Goal: Information Seeking & Learning: Learn about a topic

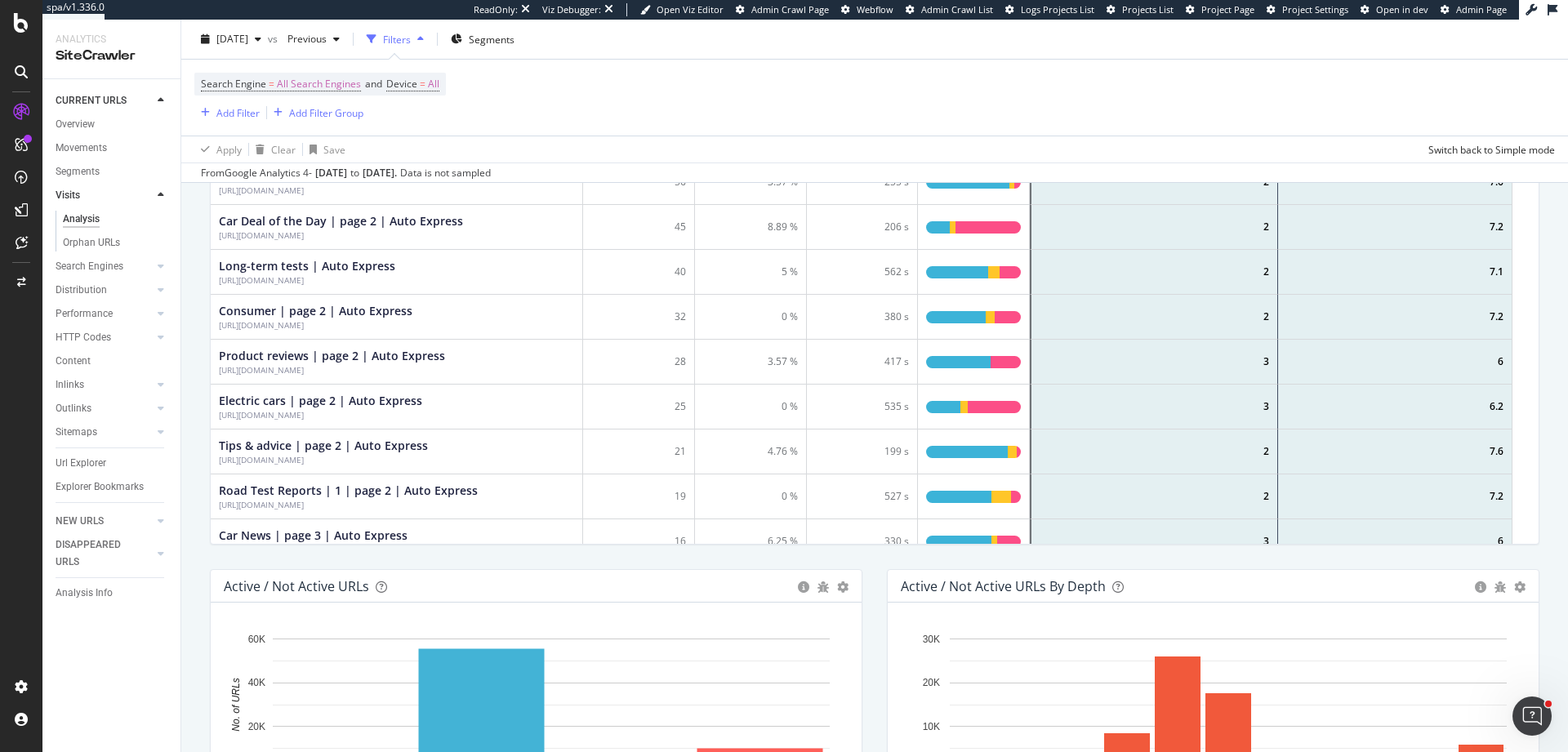
scroll to position [270, 0]
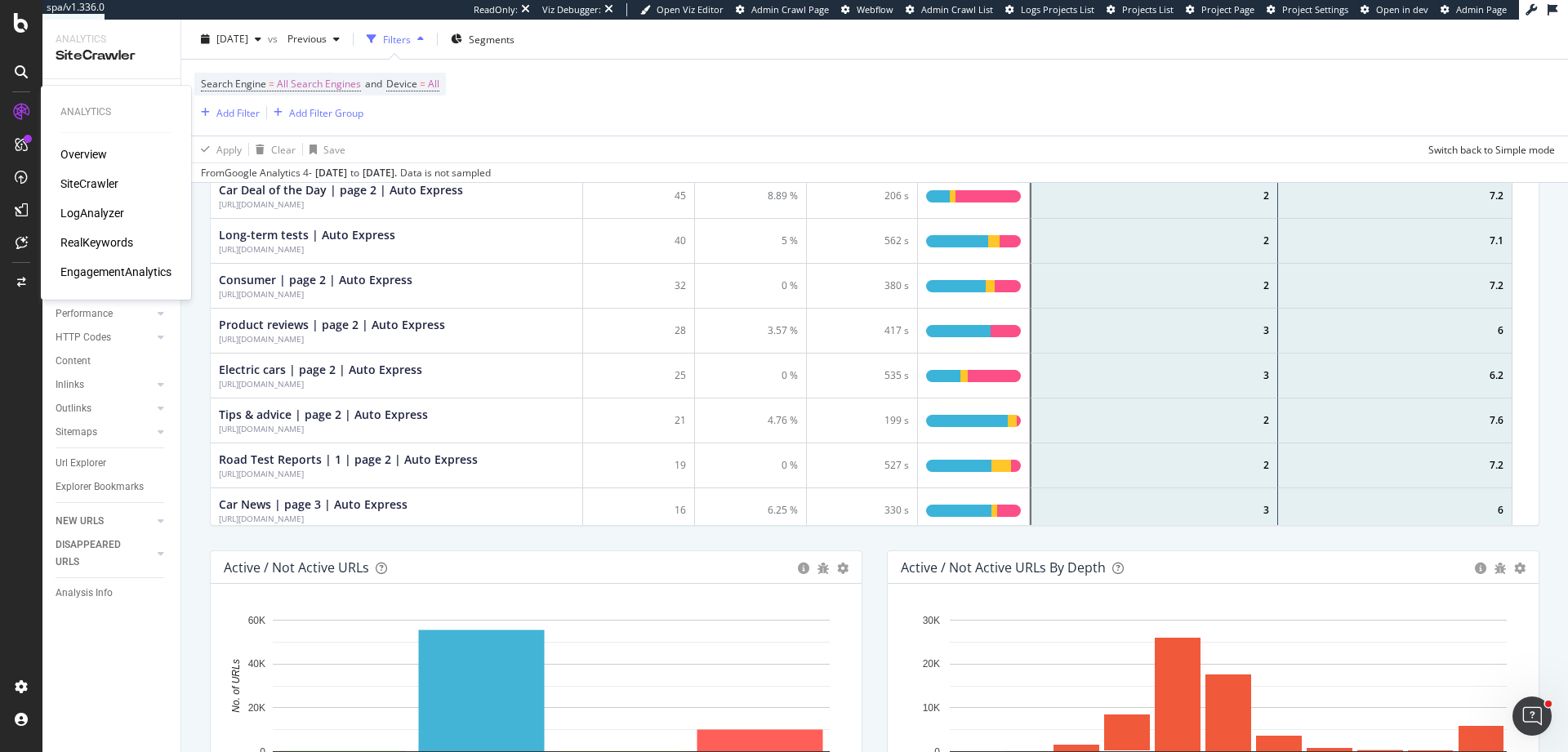
click at [121, 273] on div "EngagementAnalytics" at bounding box center [115, 271] width 111 height 16
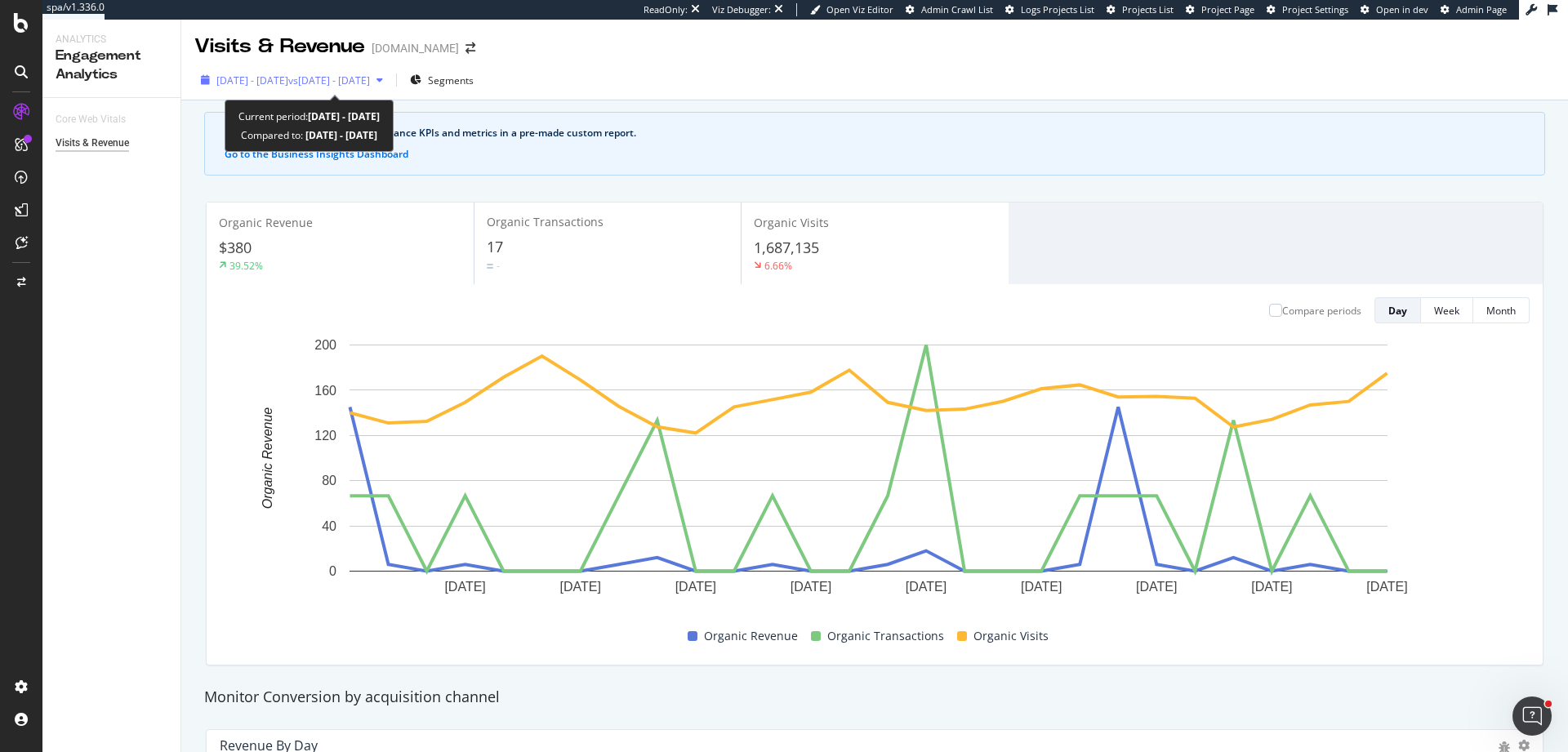
click at [289, 79] on span "2025 Jul. 18th - Aug. 14th" at bounding box center [252, 80] width 72 height 14
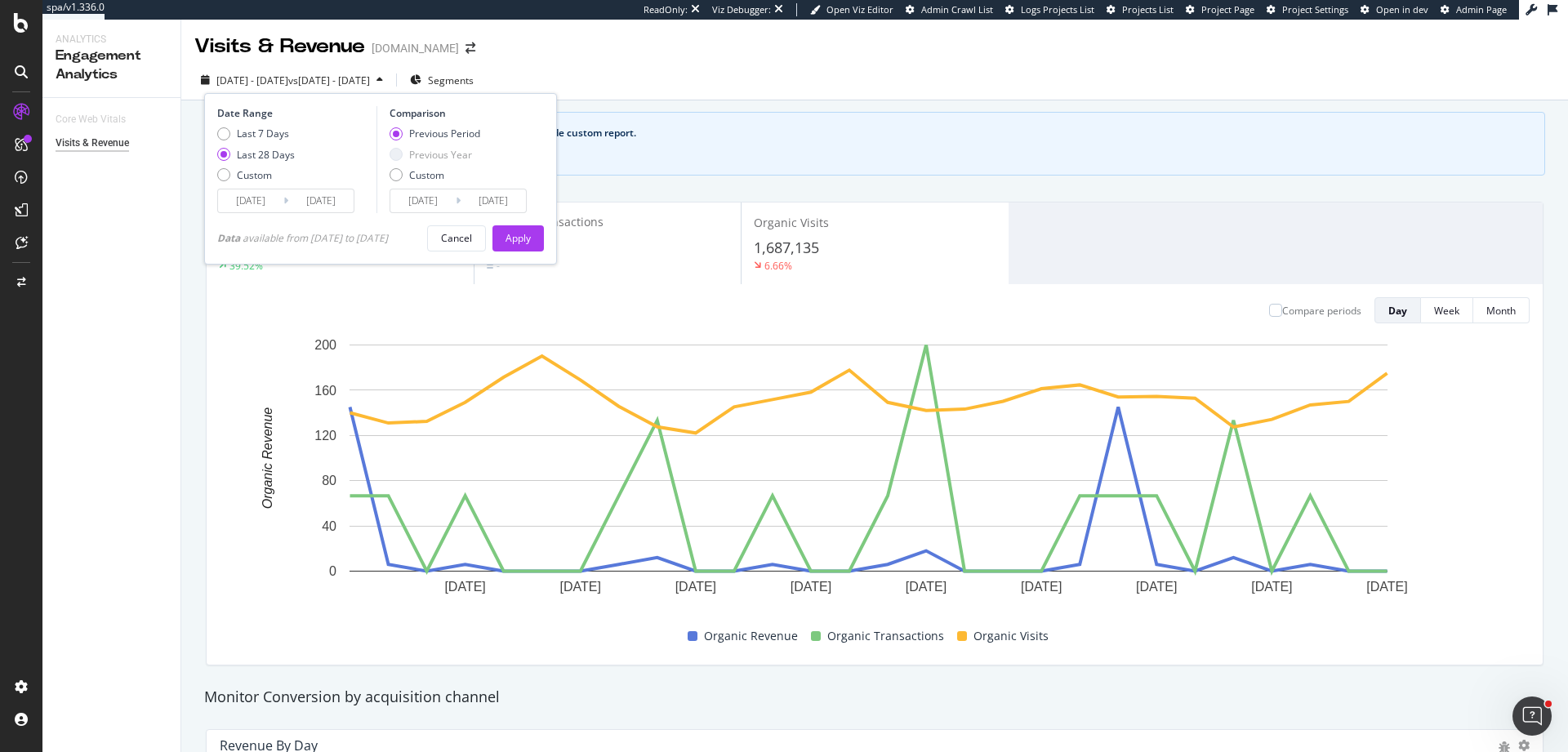
click at [276, 154] on div "Last 28 Days" at bounding box center [266, 155] width 58 height 14
click at [528, 236] on div "Apply" at bounding box center [517, 238] width 25 height 14
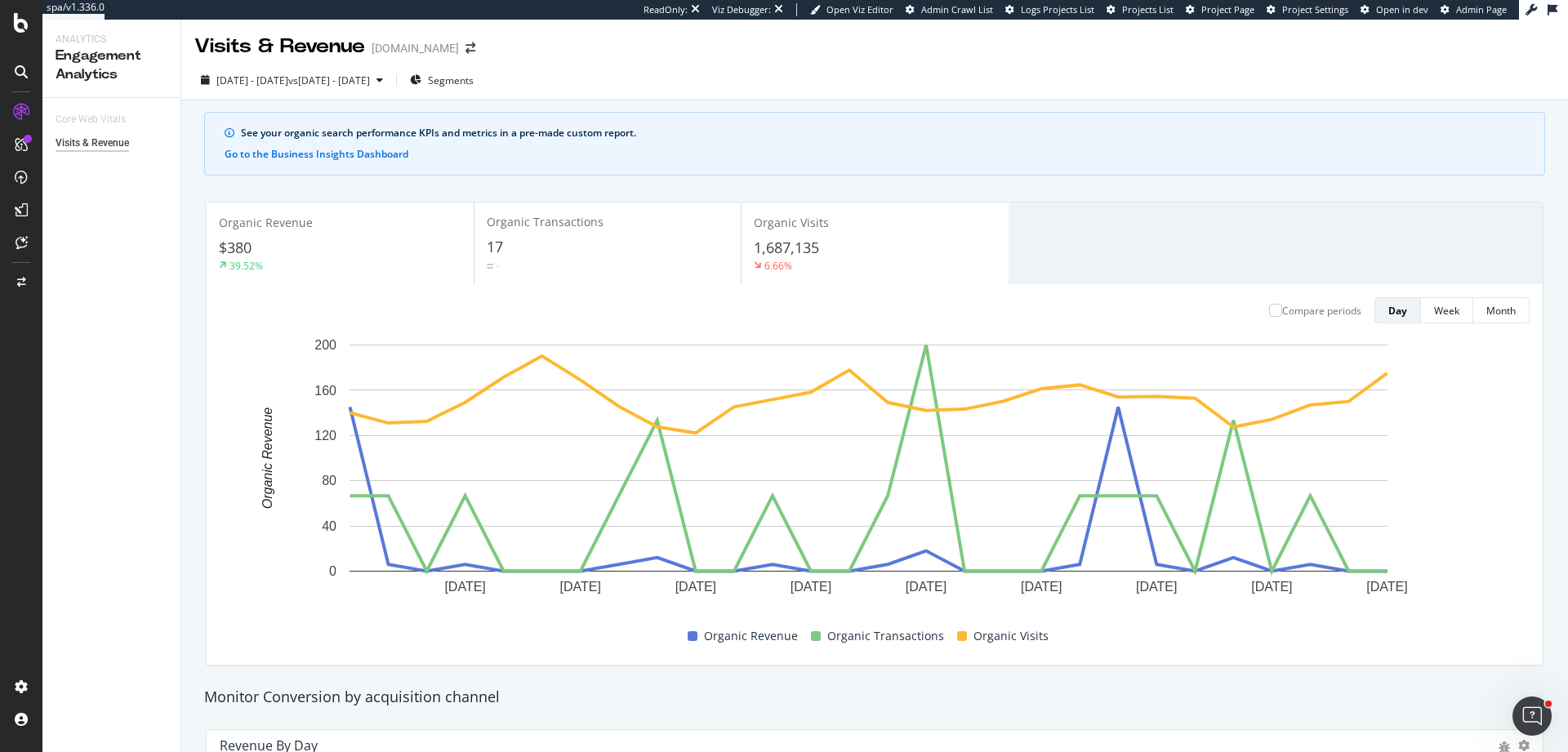
click at [847, 245] on div "1,687,135" at bounding box center [874, 248] width 242 height 22
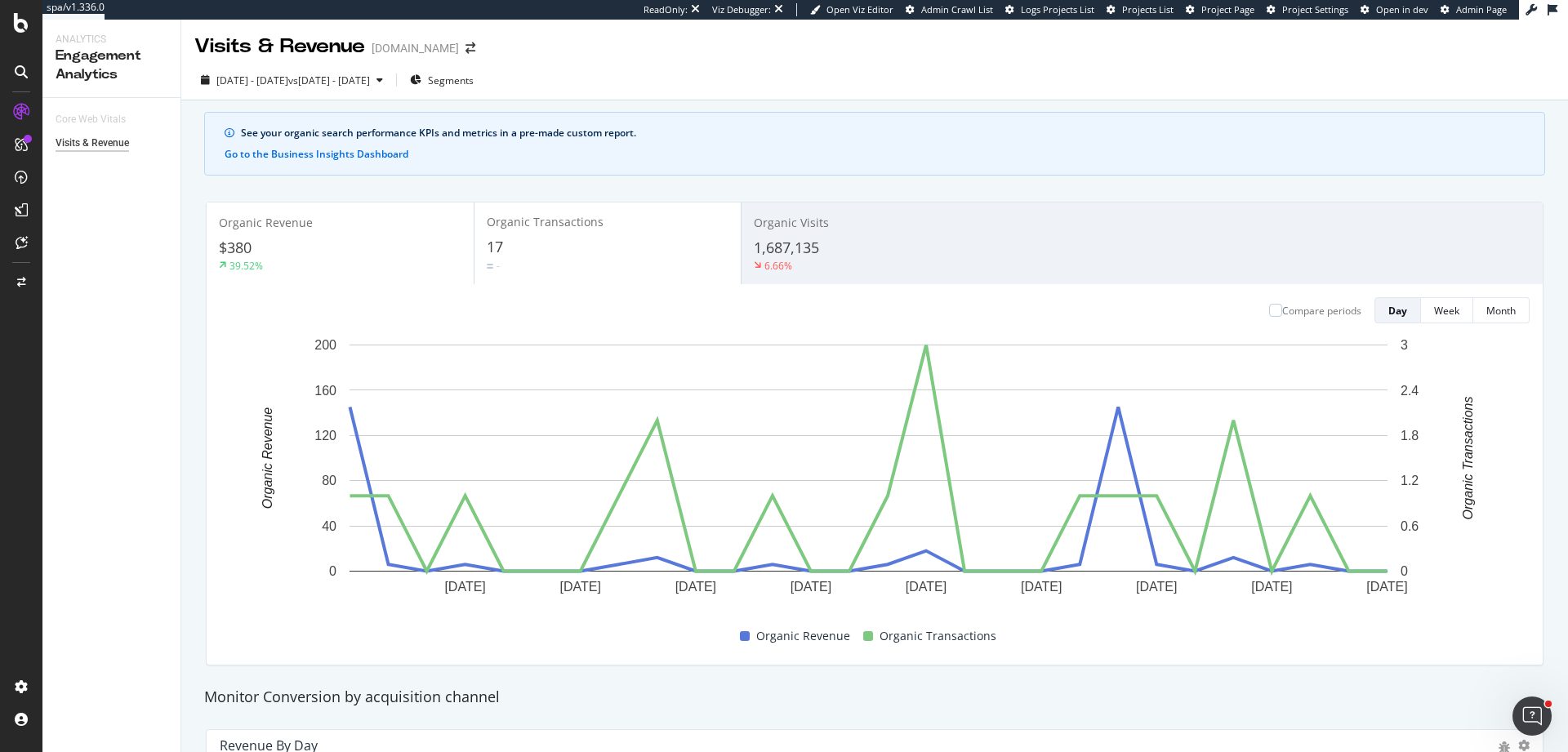
click at [849, 250] on div "1,687,135" at bounding box center [874, 248] width 242 height 22
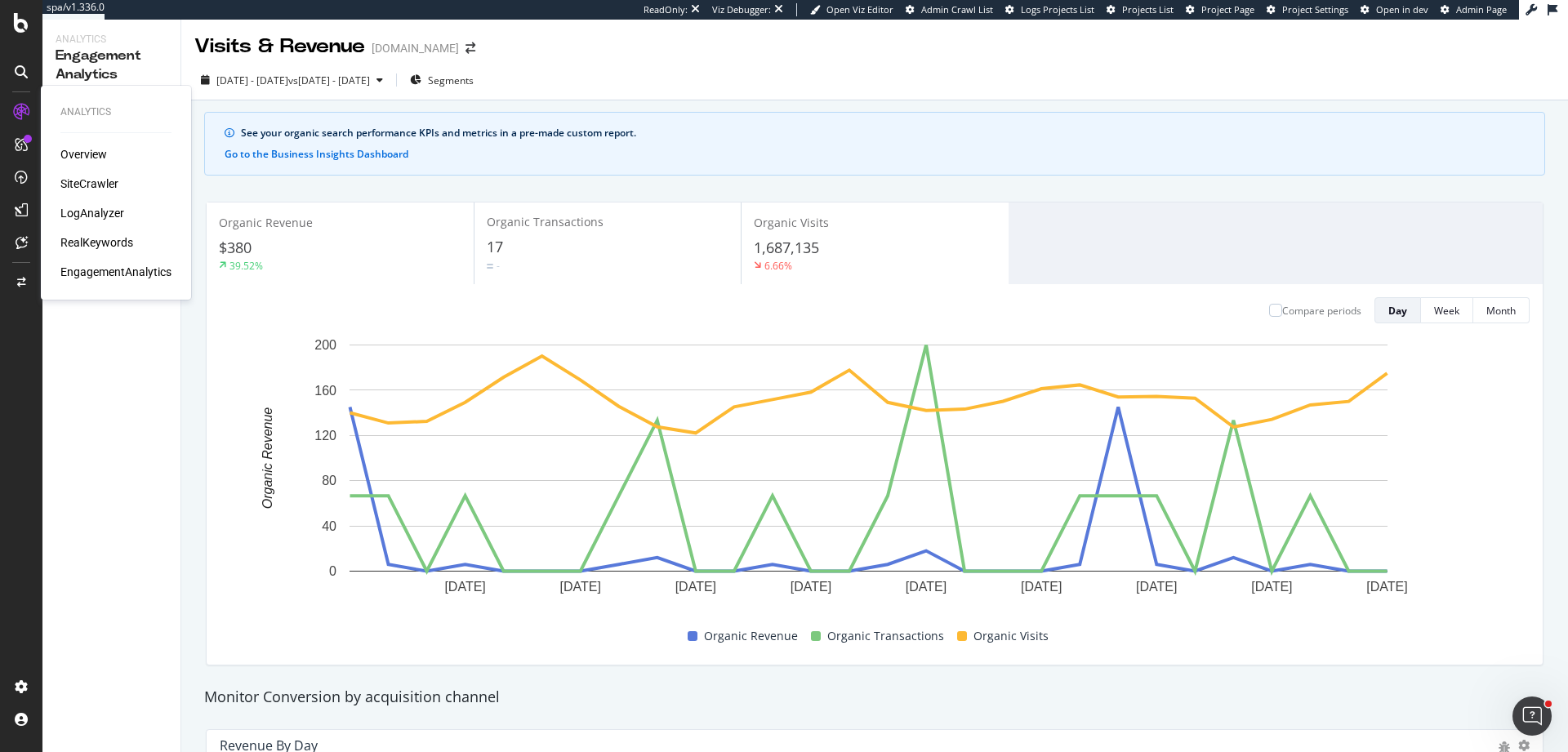
click at [94, 186] on div "SiteCrawler" at bounding box center [89, 183] width 58 height 16
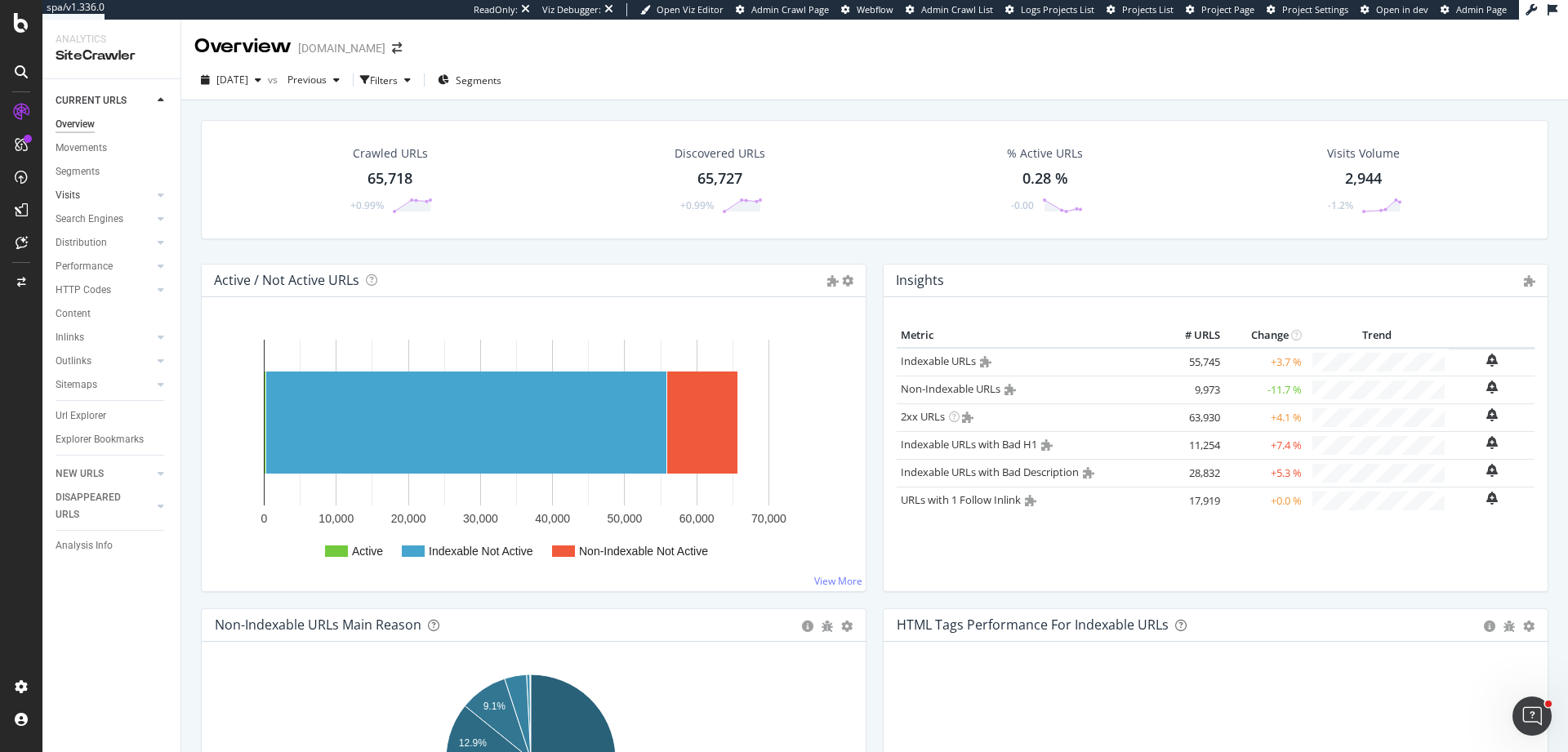
click at [94, 197] on link "Visits" at bounding box center [104, 196] width 97 height 17
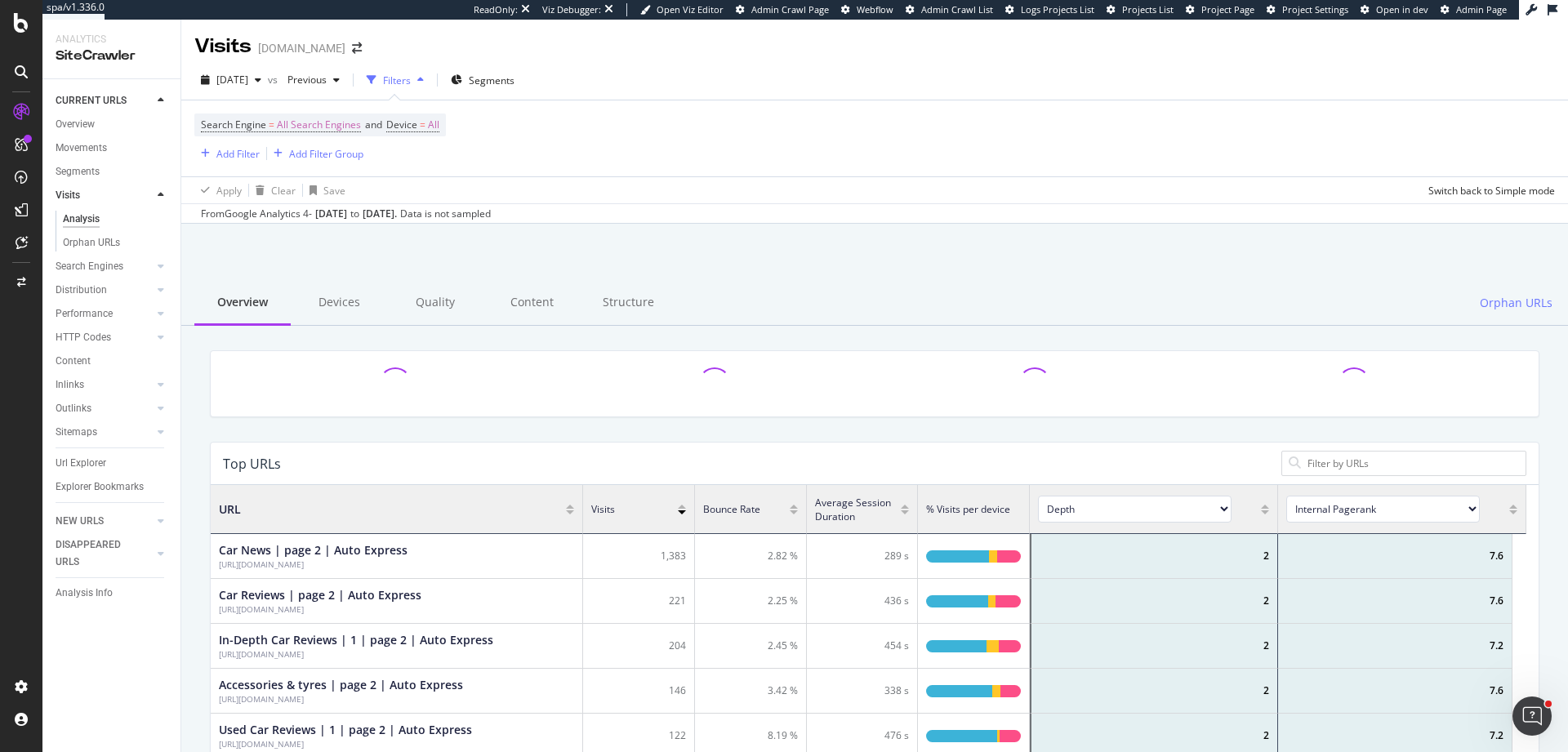
scroll to position [478, 1304]
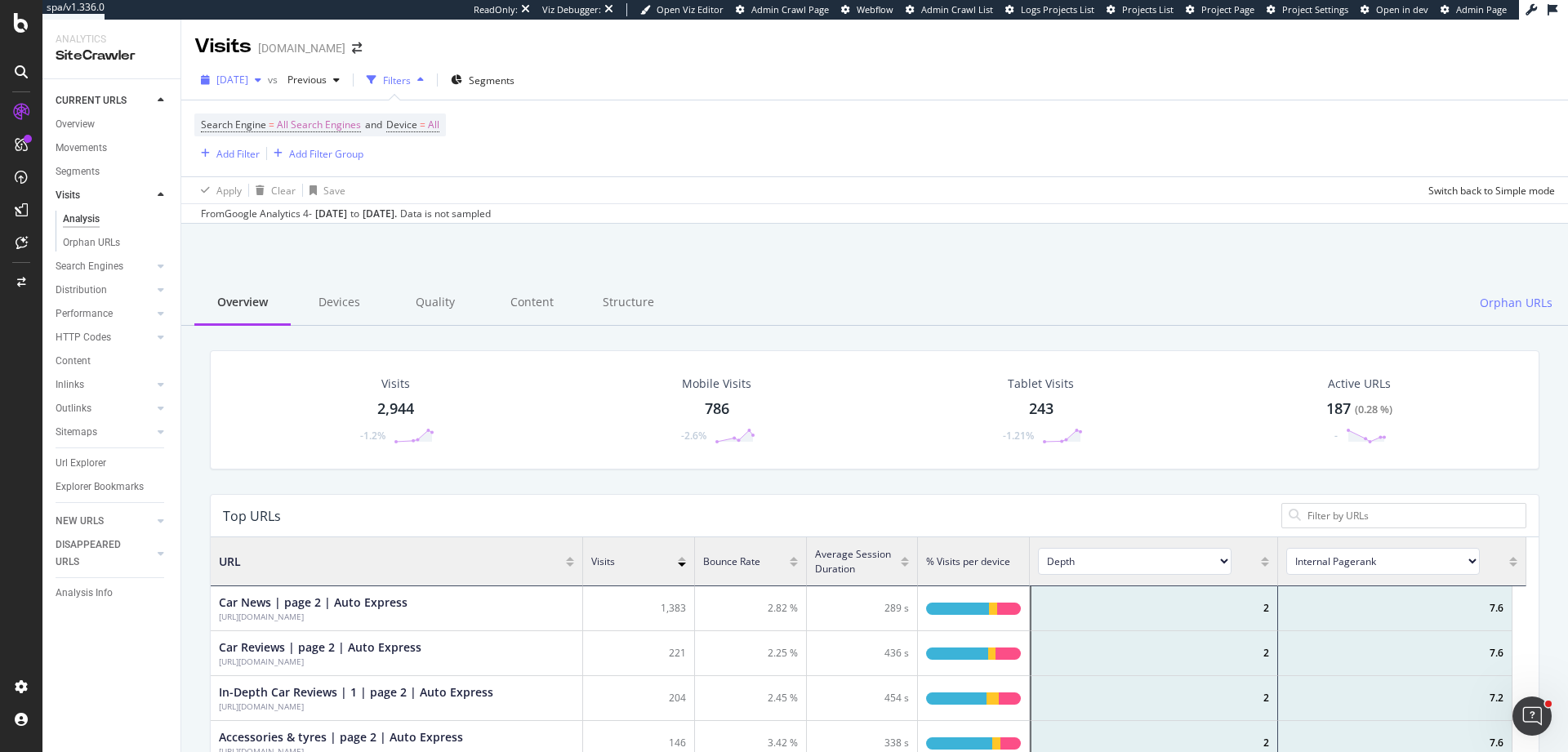
click at [237, 81] on span "2025 Aug. 14th" at bounding box center [232, 80] width 32 height 14
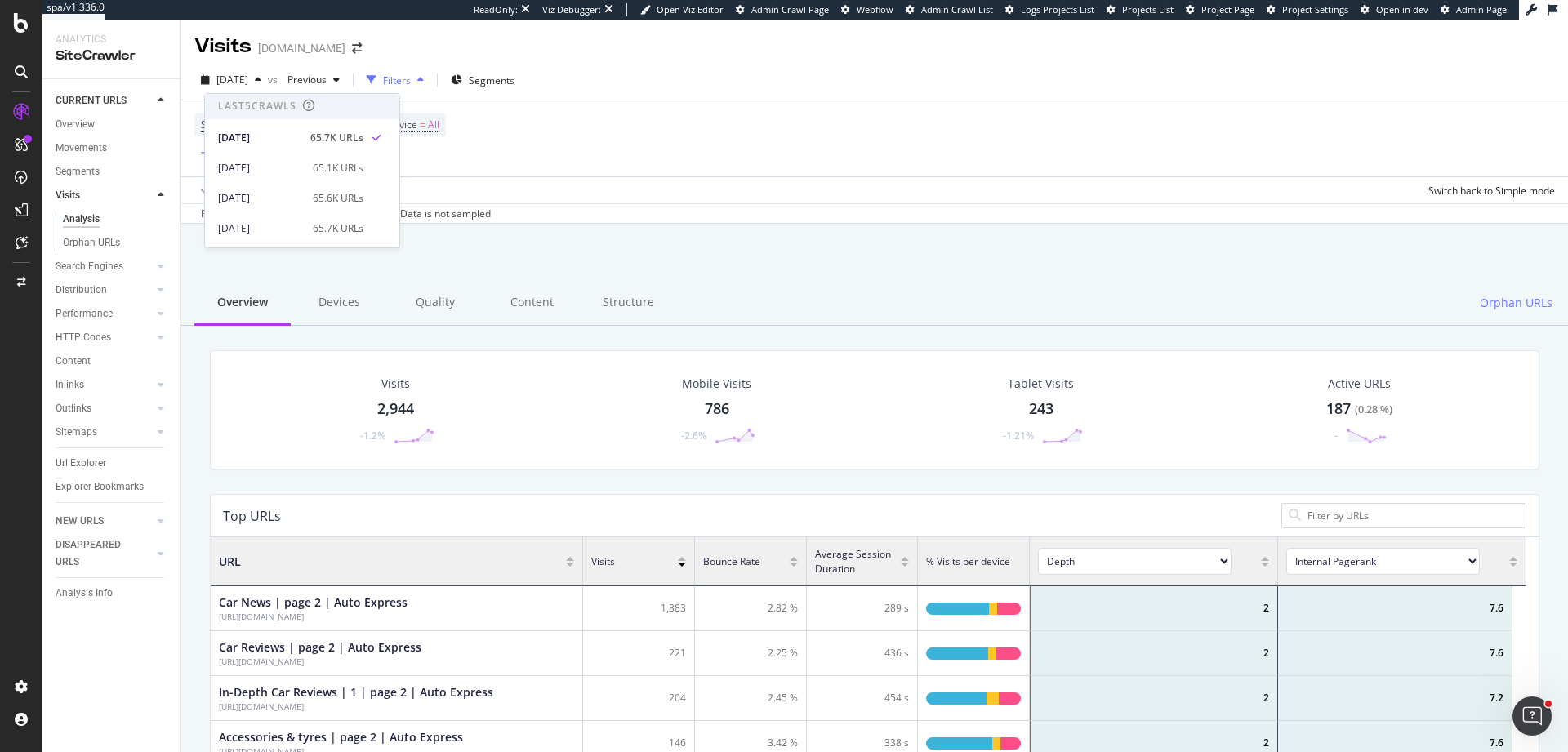
scroll to position [0, 0]
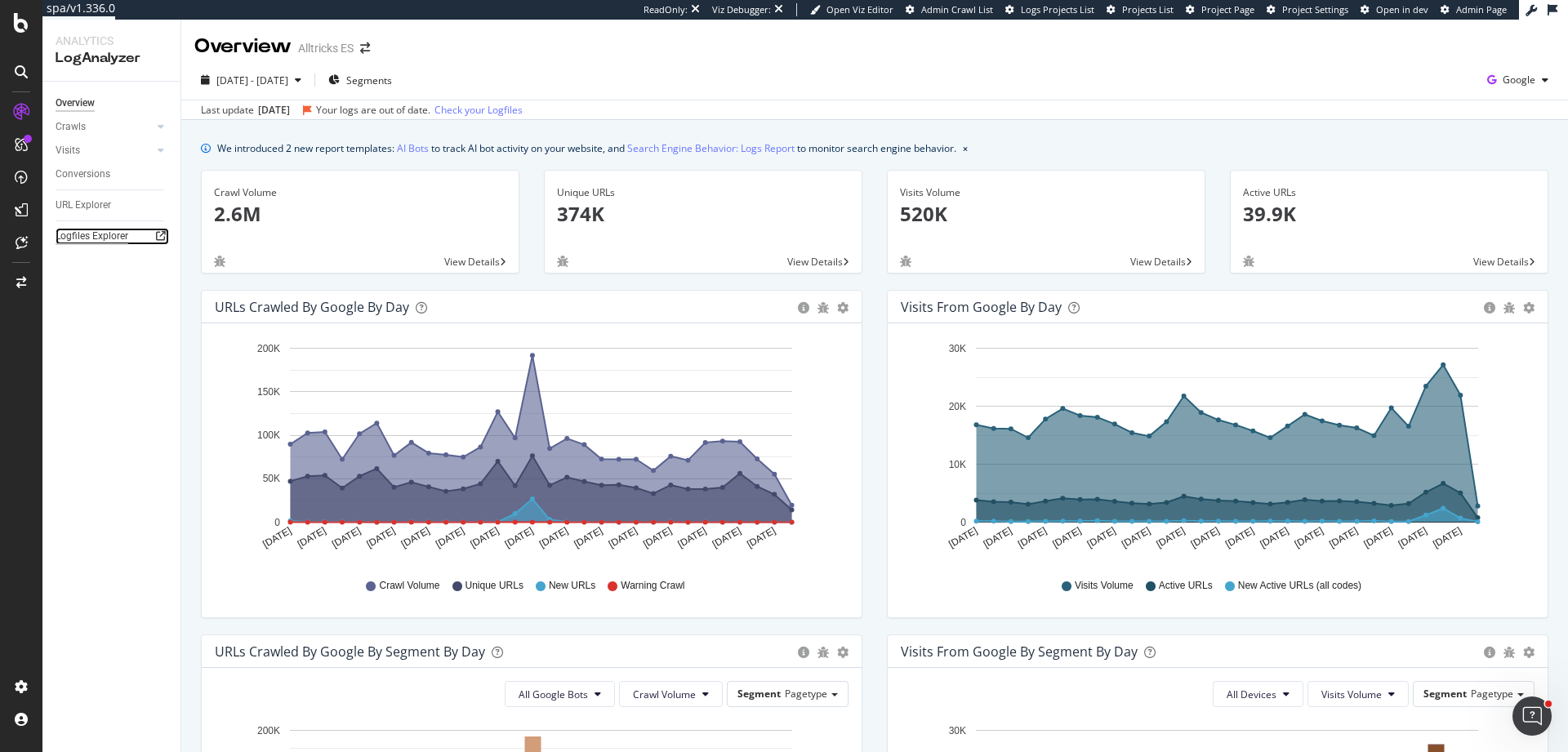
click at [60, 243] on div "Logfiles Explorer" at bounding box center [92, 236] width 73 height 17
